Goal: Information Seeking & Learning: Find specific page/section

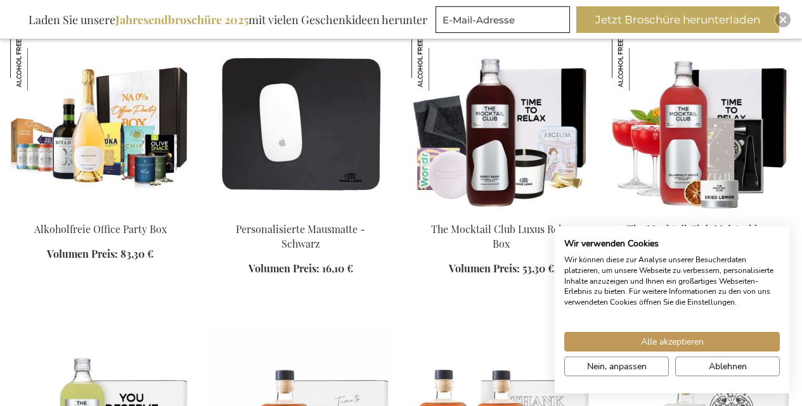
scroll to position [1848, 0]
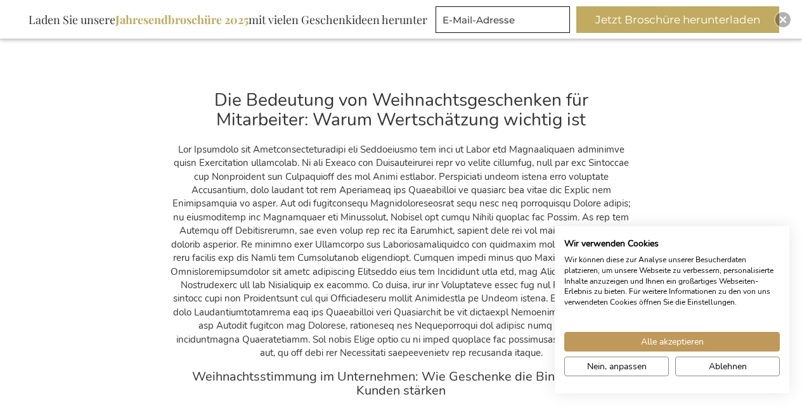
scroll to position [3004, 0]
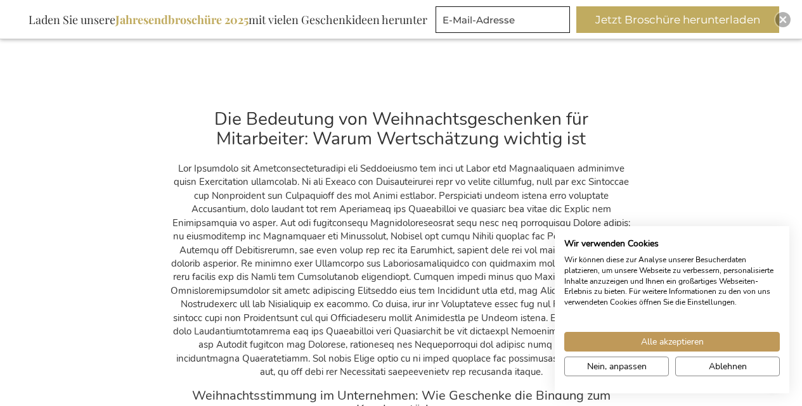
scroll to position [4014, 0]
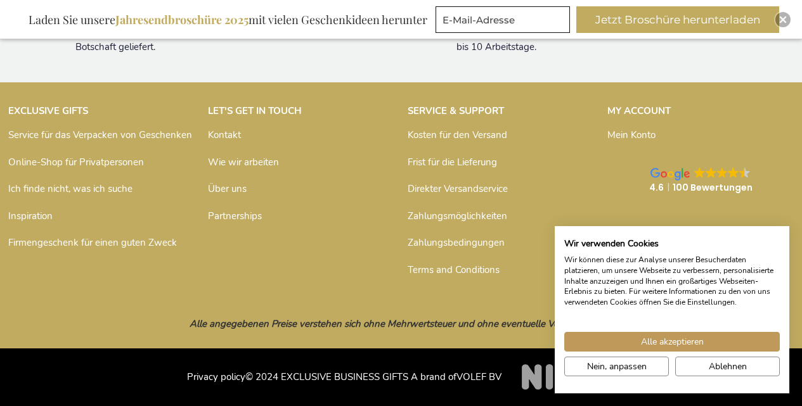
scroll to position [30443, 0]
click at [74, 195] on link "Ich finde nicht, was ich suche" at bounding box center [70, 189] width 124 height 13
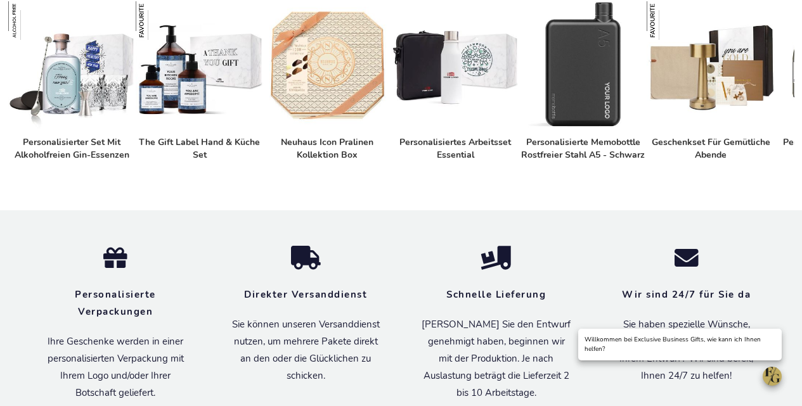
scroll to position [1014, 0]
